Goal: Information Seeking & Learning: Learn about a topic

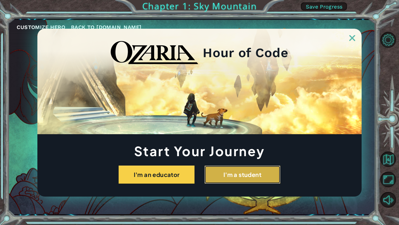
click at [260, 172] on button "I'm a student" at bounding box center [243, 174] width 76 height 18
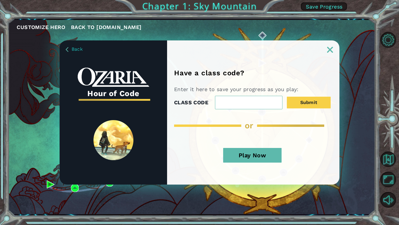
click at [261, 157] on button "Play Now" at bounding box center [252, 155] width 58 height 15
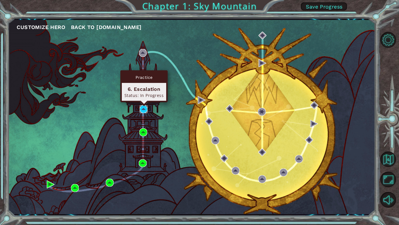
click at [142, 110] on img at bounding box center [144, 109] width 8 height 8
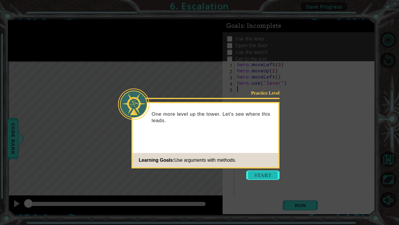
click at [264, 174] on button "Start" at bounding box center [262, 174] width 33 height 9
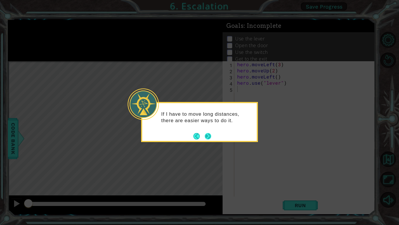
click at [208, 135] on button "Next" at bounding box center [208, 136] width 6 height 6
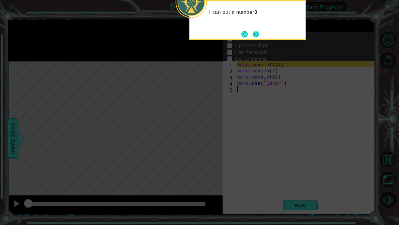
click at [254, 32] on button "Next" at bounding box center [256, 34] width 6 height 6
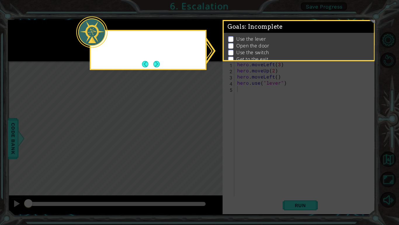
click at [254, 32] on div "Goals : Incomplete" at bounding box center [299, 27] width 150 height 12
click at [154, 64] on button "Next" at bounding box center [156, 64] width 6 height 6
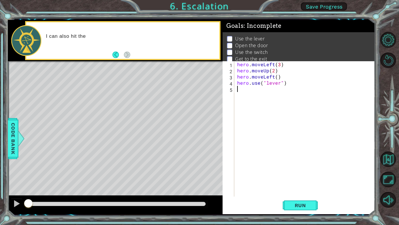
click at [260, 93] on div "hero . moveLeft ( 3 ) hero . moveUp ( 2 ) hero . moveLeft ( ) hero . use ( "lev…" at bounding box center [306, 134] width 141 height 147
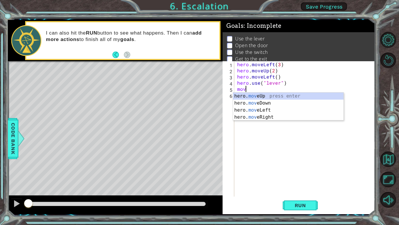
scroll to position [0, 0]
click at [279, 109] on div "hero. move Up press enter hero. move Down press enter hero. move Left press ent…" at bounding box center [288, 113] width 111 height 42
type textarea "hero.moveLeft(1)"
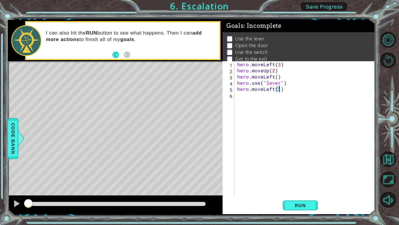
click at [262, 101] on div "hero . moveLeft ( 3 ) hero . moveUp ( 2 ) hero . moveLeft ( ) hero . use ( "lev…" at bounding box center [306, 134] width 141 height 147
type textarea "hero.moveUp(2)"
click at [277, 107] on div "hero . moveLeft ( 3 ) hero . moveUp ( 2 ) hero . moveLeft ( ) hero . use ( "lev…" at bounding box center [306, 134] width 141 height 147
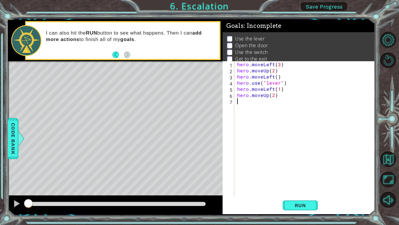
click at [277, 107] on div "hero . moveLeft ( 3 ) hero . moveUp ( 2 ) hero . moveLeft ( ) hero . use ( "lev…" at bounding box center [306, 134] width 141 height 147
type textarea "move hero.moveRight(2)"
click at [256, 112] on div "hero . moveLeft ( 3 ) hero . moveUp ( 2 ) hero . moveLeft ( ) hero . use ( "lev…" at bounding box center [306, 134] width 141 height 147
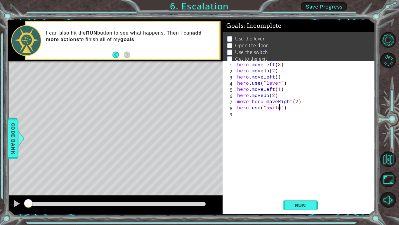
scroll to position [0, 3]
type textarea "hero.use("switch")"
click at [257, 115] on div "hero . moveLeft ( 3 ) hero . moveUp ( 2 ) hero . moveLeft ( ) hero . use ( "lev…" at bounding box center [306, 134] width 141 height 147
click at [282, 108] on div "hero . moveLeft ( 3 ) hero . moveUp ( 2 ) hero . moveLeft ( ) hero . use ( "lev…" at bounding box center [306, 134] width 141 height 147
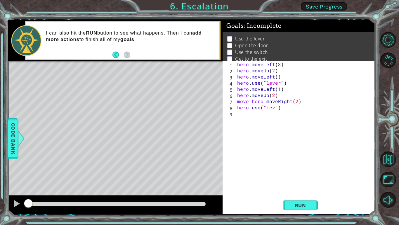
type textarea "hero.use("lever")"
click at [269, 115] on div "hero . moveLeft ( 3 ) hero . moveUp ( 2 ) hero . moveLeft ( ) hero . use ( "lev…" at bounding box center [306, 134] width 141 height 147
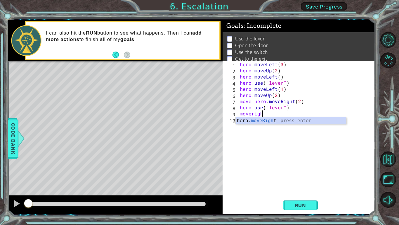
scroll to position [0, 1]
type textarea "hero.moveRight(1)"
click at [251, 128] on div "hero . moveLeft ( 3 ) hero . moveUp ( 2 ) hero . moveLeft ( ) hero . use ( "lev…" at bounding box center [308, 134] width 138 height 147
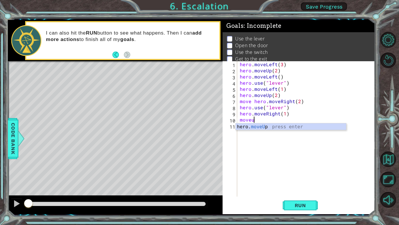
scroll to position [0, 1]
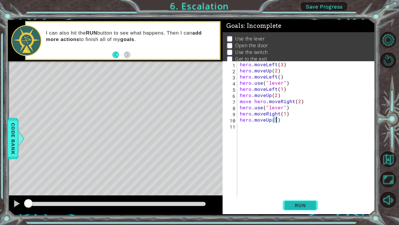
click at [300, 209] on button "Run" at bounding box center [300, 204] width 35 height 15
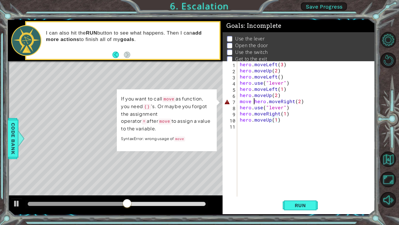
click at [254, 103] on div "hero . moveLeft ( 3 ) hero . moveUp ( 2 ) hero . moveLeft ( ) hero . use ( "lev…" at bounding box center [308, 134] width 138 height 147
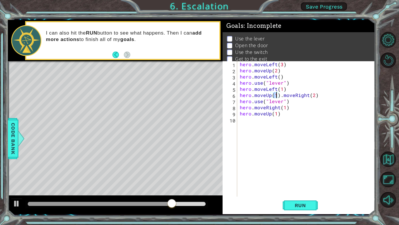
click at [281, 96] on div "hero . moveLeft ( 3 ) hero . moveUp ( 2 ) hero . moveLeft ( ) hero . use ( "lev…" at bounding box center [308, 134] width 138 height 147
click at [279, 96] on div "hero . moveLeft ( 3 ) hero . moveUp ( 2 ) hero . moveLeft ( ) hero . use ( "lev…" at bounding box center [308, 134] width 138 height 147
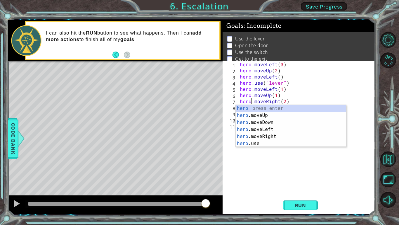
click at [288, 94] on div "hero . moveLeft ( 3 ) hero . moveUp ( 2 ) hero . moveLeft ( ) hero . use ( "lev…" at bounding box center [308, 134] width 138 height 147
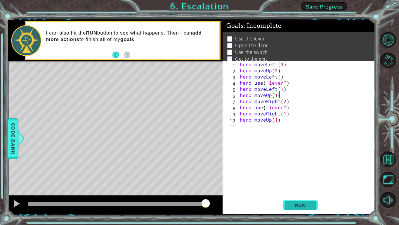
type textarea "hero.moveUp(1)"
click at [290, 205] on span "Run" at bounding box center [300, 205] width 23 height 6
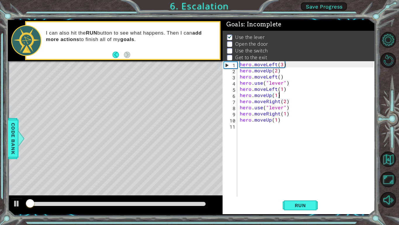
scroll to position [2, 0]
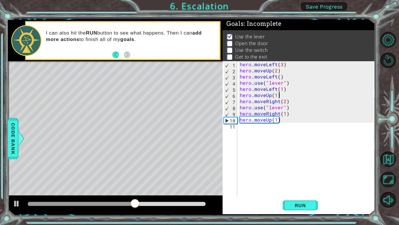
click at [279, 96] on div "hero . moveLeft ( 3 ) hero . moveUp ( 2 ) hero . moveLeft ( ) hero . use ( "lev…" at bounding box center [308, 134] width 138 height 147
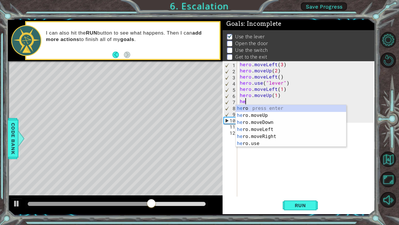
type textarea "her"
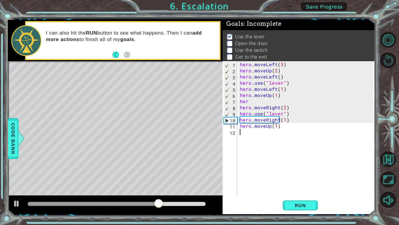
click at [291, 147] on div "hero . moveLeft ( 3 ) hero . moveUp ( 2 ) hero . moveLeft ( ) hero . use ( "lev…" at bounding box center [308, 134] width 138 height 147
click at [254, 102] on div "hero . moveLeft ( 3 ) hero . moveUp ( 2 ) hero . moveLeft ( ) hero . use ( "lev…" at bounding box center [308, 134] width 138 height 147
type textarea "hero.use("door")"
click at [303, 203] on span "Run" at bounding box center [300, 205] width 23 height 6
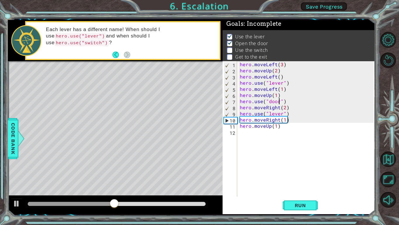
click at [194, 158] on div "Level Map" at bounding box center [143, 147] width 270 height 172
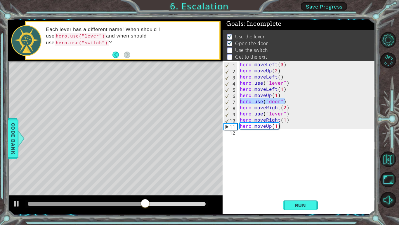
drag, startPoint x: 286, startPoint y: 100, endPoint x: 241, endPoint y: 102, distance: 45.1
click at [241, 102] on div "hero . moveLeft ( 3 ) hero . moveUp ( 2 ) hero . moveLeft ( ) hero . use ( "lev…" at bounding box center [308, 134] width 138 height 147
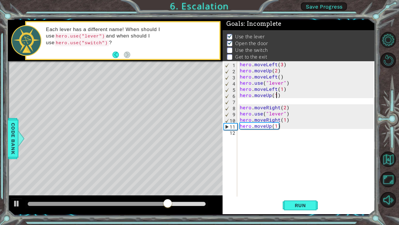
click at [278, 96] on div "hero . moveLeft ( 3 ) hero . moveUp ( 2 ) hero . moveLeft ( ) hero . use ( "lev…" at bounding box center [308, 134] width 138 height 147
click at [240, 96] on div "hero . moveLeft ( 3 ) hero . moveUp ( 2 ) hero . moveLeft ( ) hero . use ( "lev…" at bounding box center [308, 134] width 138 height 147
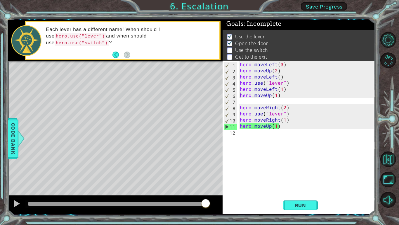
click at [282, 95] on div "hero . moveLeft ( 3 ) hero . moveUp ( 2 ) hero . moveLeft ( ) hero . use ( "lev…" at bounding box center [308, 134] width 138 height 147
paste textarea "hero.use("door")"
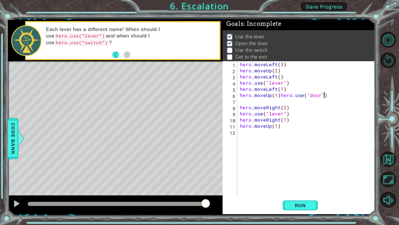
click at [277, 96] on div "hero . moveLeft ( 3 ) hero . moveUp ( 2 ) hero . moveLeft ( ) hero . use ( "lev…" at bounding box center [308, 134] width 138 height 147
drag, startPoint x: 278, startPoint y: 96, endPoint x: 232, endPoint y: 95, distance: 45.9
click at [232, 95] on div "hero.moveUp(1)hero.use("door") 1 2 3 4 5 6 7 8 9 10 11 12 hero . moveLeft ( 3 )…" at bounding box center [298, 128] width 151 height 135
type textarea "hero.use("door")"
click at [244, 98] on div "hero . moveLeft ( 3 ) hero . moveUp ( 2 ) hero . moveLeft ( ) hero . use ( "lev…" at bounding box center [308, 134] width 138 height 147
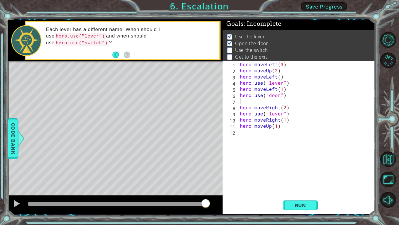
paste textarea "hero.moveUp(1)"
click at [301, 204] on span "Run" at bounding box center [300, 205] width 23 height 6
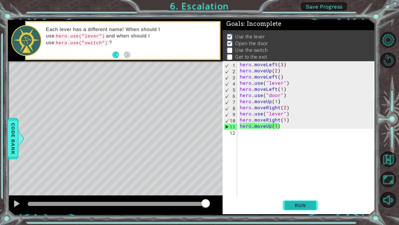
click at [298, 206] on span "Run" at bounding box center [300, 205] width 23 height 6
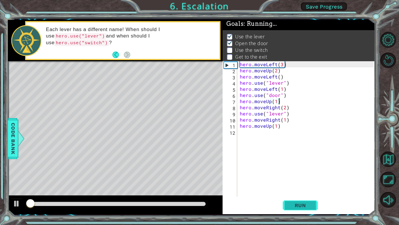
click at [298, 206] on span "Run" at bounding box center [300, 205] width 23 height 6
click at [276, 104] on div "hero . moveLeft ( 3 ) hero . moveUp ( 2 ) hero . moveLeft ( ) hero . use ( "lev…" at bounding box center [308, 134] width 138 height 147
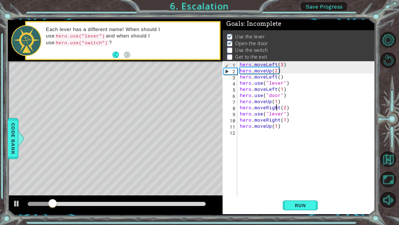
click at [277, 102] on div "hero . moveLeft ( 3 ) hero . moveUp ( 2 ) hero . moveLeft ( ) hero . use ( "lev…" at bounding box center [308, 134] width 138 height 147
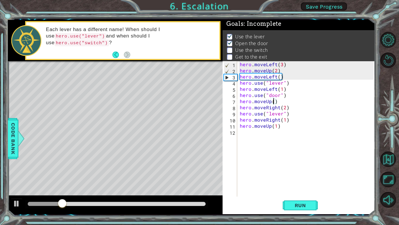
scroll to position [0, 2]
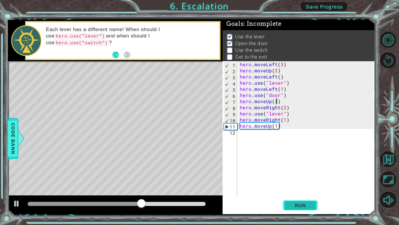
type textarea "hero.moveUp(3)"
click at [295, 202] on span "Run" at bounding box center [300, 205] width 23 height 6
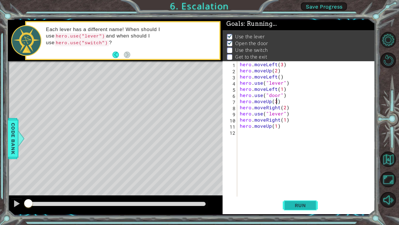
click at [296, 203] on span "Run" at bounding box center [300, 205] width 23 height 6
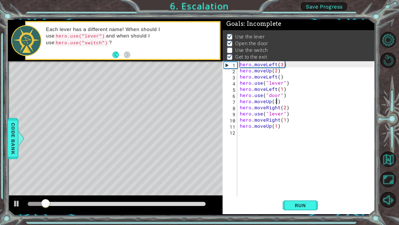
click at [310, 174] on div "hero . moveLeft ( 3 ) hero . moveUp ( 2 ) hero . moveLeft ( ) hero . use ( "lev…" at bounding box center [308, 134] width 138 height 147
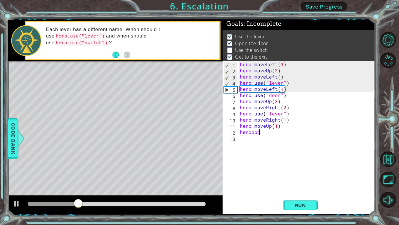
scroll to position [0, 1]
type textarea "heropoop"
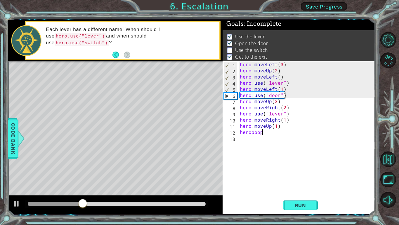
scroll to position [0, 0]
